Goal: Transaction & Acquisition: Purchase product/service

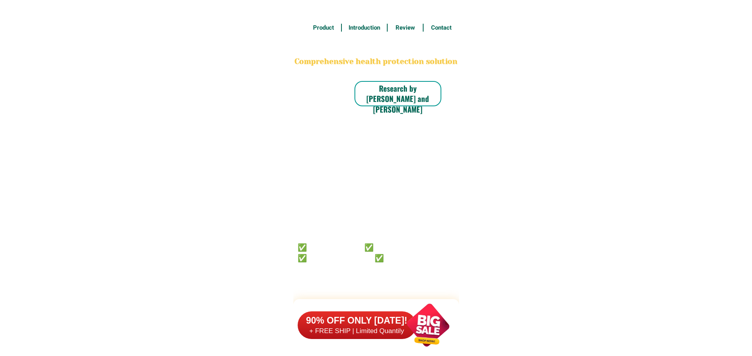
scroll to position [6139, 0]
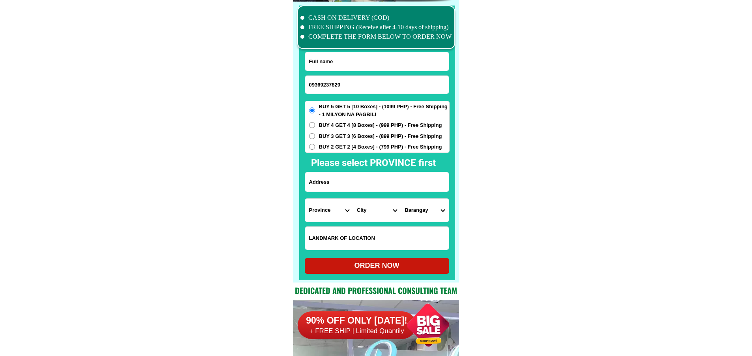
type input "09369237829"
click at [374, 70] on input "Input full_name" at bounding box center [377, 61] width 144 height 19
paste input "[PERSON_NAME]"
type input "[PERSON_NAME]"
click at [365, 188] on input "Input address" at bounding box center [377, 181] width 144 height 19
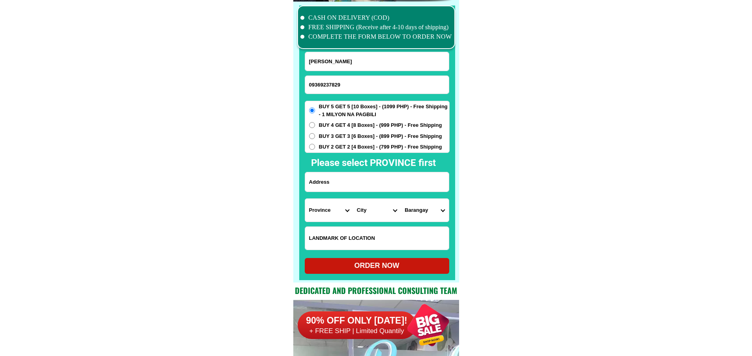
paste input "Sagup st. [GEOGRAPHIC_DATA]. [GEOGRAPHIC_DATA]. [GEOGRAPHIC_DATA] sur"
type input "Sagup st. [GEOGRAPHIC_DATA]. [GEOGRAPHIC_DATA]. [GEOGRAPHIC_DATA] sur"
click at [305, 202] on select "Province [GEOGRAPHIC_DATA] [GEOGRAPHIC_DATA] [GEOGRAPHIC_DATA] [GEOGRAPHIC_DATA…" at bounding box center [329, 210] width 48 height 23
select select "63_374"
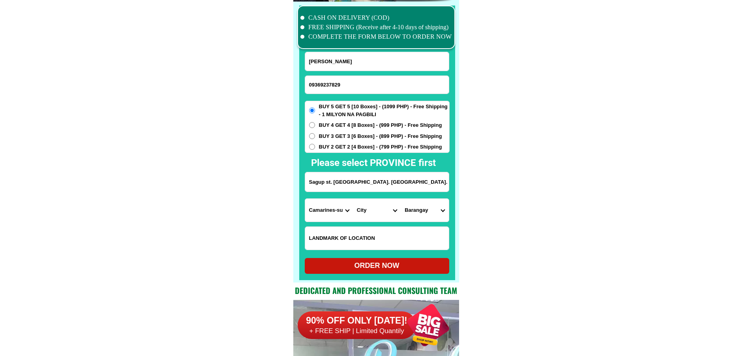
click at [367, 205] on select "City Baao Balatan Bombon Buhi [PERSON_NAME][GEOGRAPHIC_DATA] Calabanga [GEOGRAP…" at bounding box center [377, 210] width 48 height 23
select select "63_3743841"
click at [407, 215] on select "Barangay Agdangan Agdangan pob. ([GEOGRAPHIC_DATA][PERSON_NAME]) Antipolo [PERS…" at bounding box center [425, 210] width 48 height 23
select select "63_37438416284"
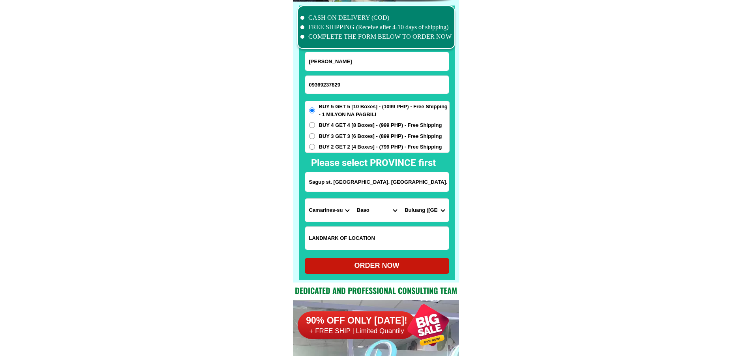
click at [370, 271] on div "ORDER NOW" at bounding box center [377, 265] width 145 height 11
radio input "true"
